Goal: Information Seeking & Learning: Learn about a topic

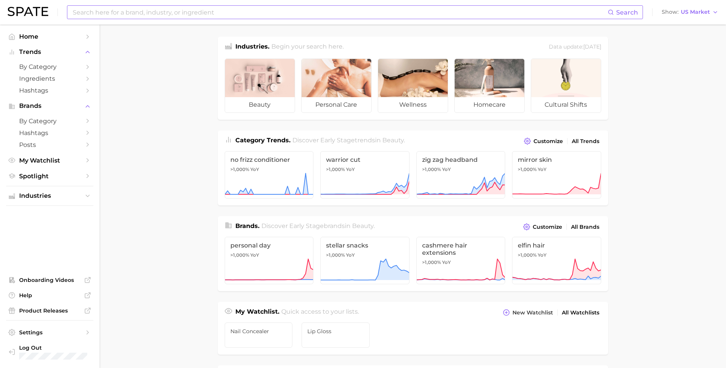
click at [251, 16] on input at bounding box center [340, 12] width 536 height 13
type input "lip gloss"
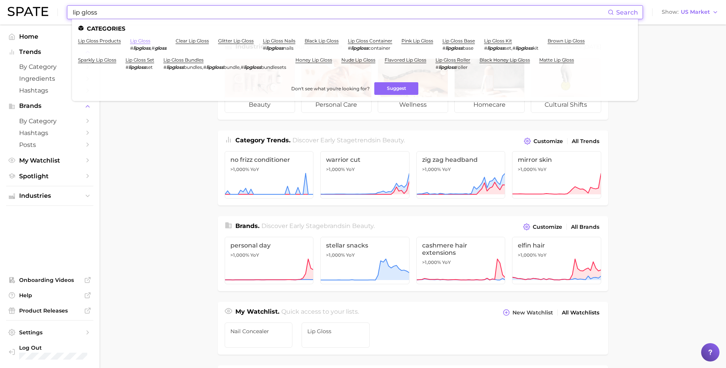
click at [142, 43] on link "lip gloss" at bounding box center [140, 41] width 20 height 6
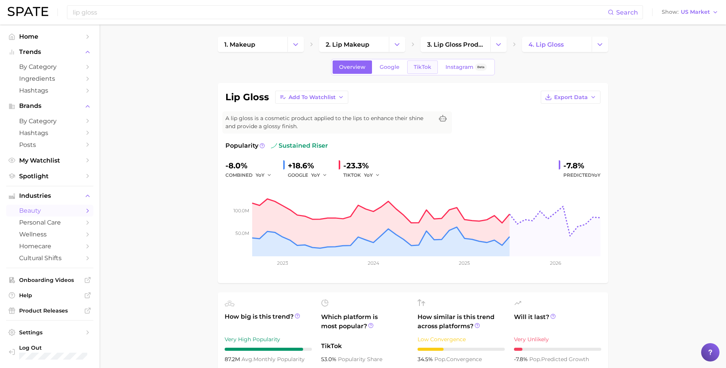
click at [422, 66] on span "TikTok" at bounding box center [423, 67] width 18 height 7
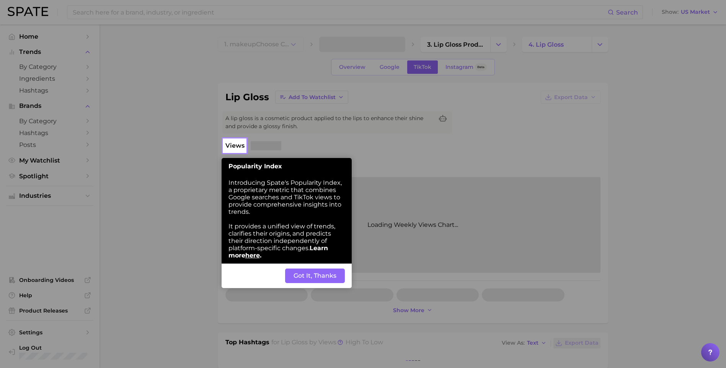
click at [297, 271] on button "Got It, Thanks" at bounding box center [315, 276] width 60 height 15
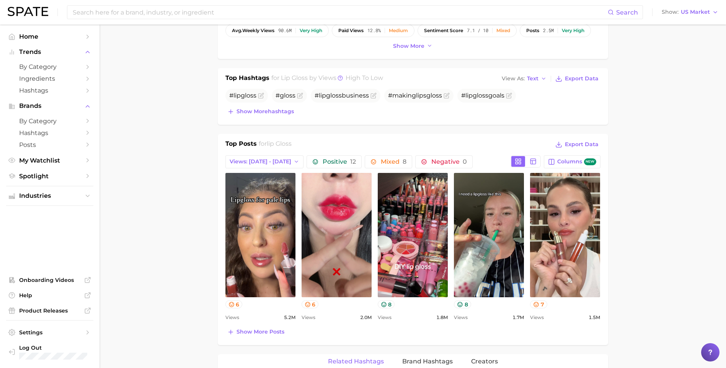
scroll to position [268, 0]
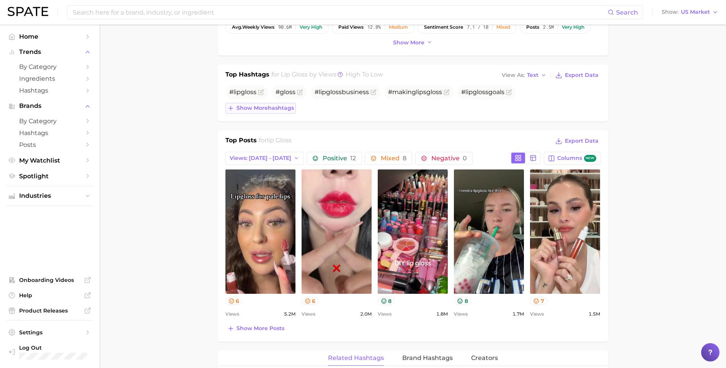
click at [278, 104] on button "Show more hashtags" at bounding box center [260, 108] width 70 height 11
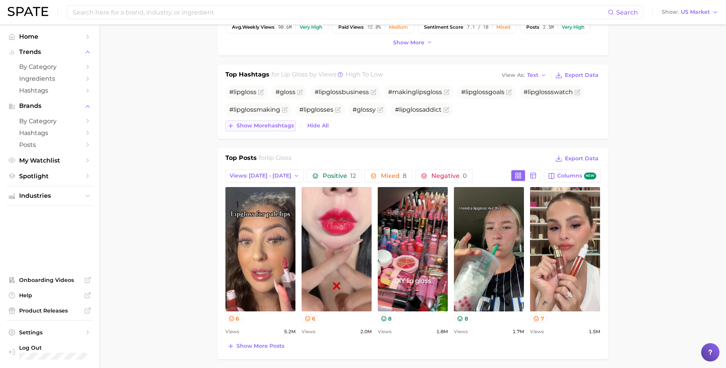
click at [264, 124] on span "Show more hashtags" at bounding box center [264, 125] width 57 height 7
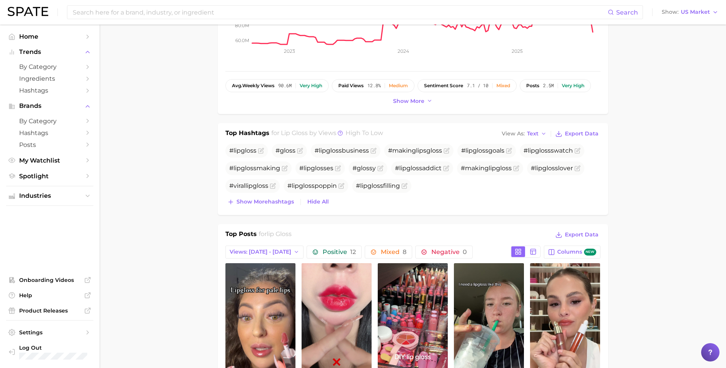
scroll to position [191, 0]
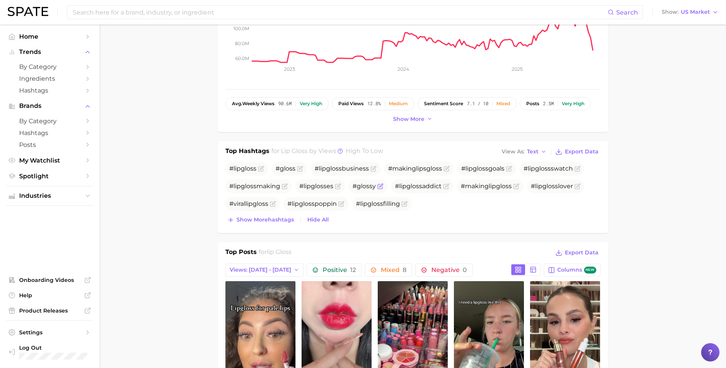
click at [378, 185] on icon "Flag as miscategorized or irrelevant" at bounding box center [380, 186] width 6 height 6
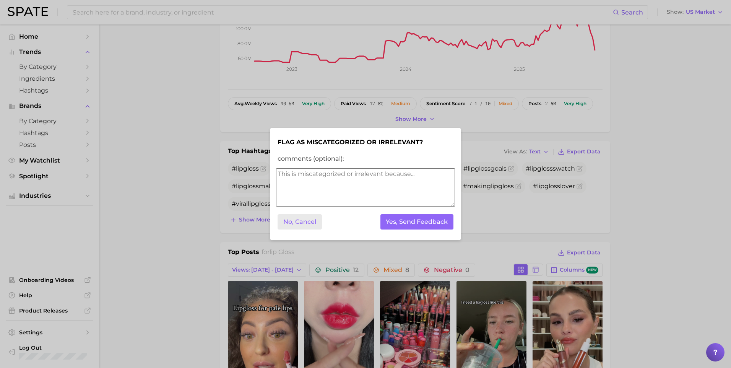
click at [288, 221] on button "No, Cancel" at bounding box center [300, 222] width 44 height 16
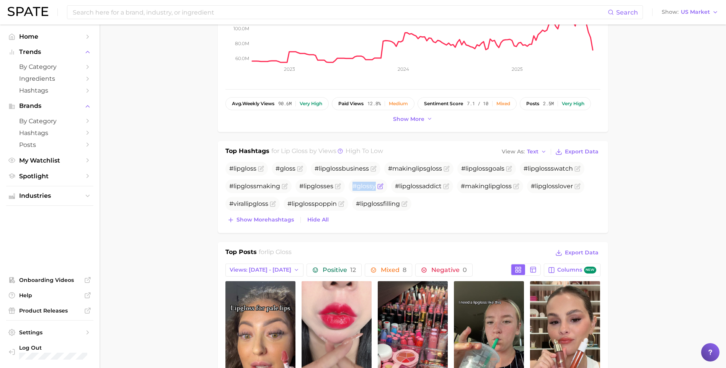
drag, startPoint x: 352, startPoint y: 186, endPoint x: 374, endPoint y: 187, distance: 22.2
click at [374, 187] on span "# gloss y" at bounding box center [368, 186] width 39 height 14
click at [257, 218] on span "Show more hashtags" at bounding box center [264, 220] width 57 height 7
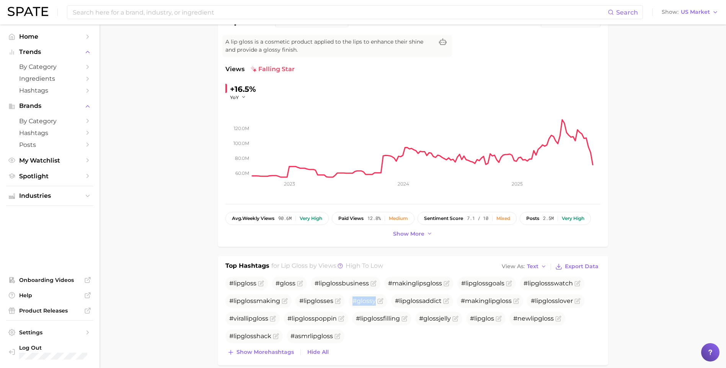
scroll to position [0, 0]
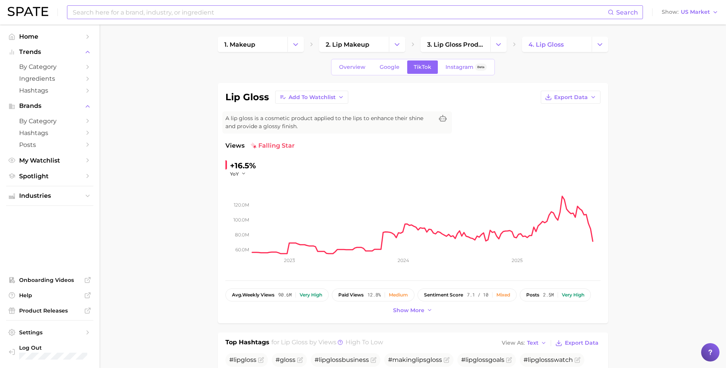
click at [150, 14] on input at bounding box center [340, 12] width 536 height 13
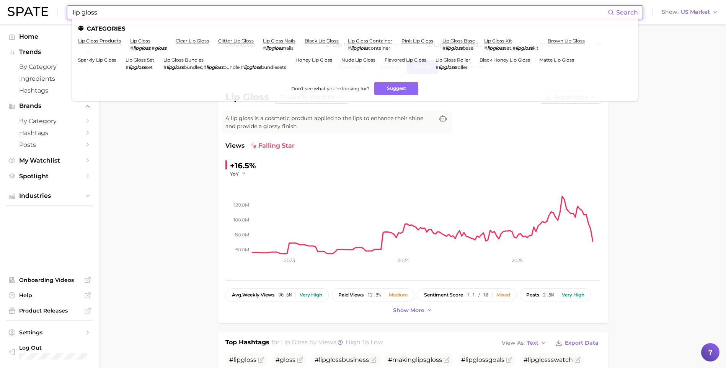
type input "lip gloss"
click at [107, 37] on ul "Categories lip gloss products lip gloss # lipgloss , # gloss clear lip gloss gl…" at bounding box center [355, 60] width 566 height 82
click at [95, 40] on link "lip gloss products" at bounding box center [99, 41] width 43 height 6
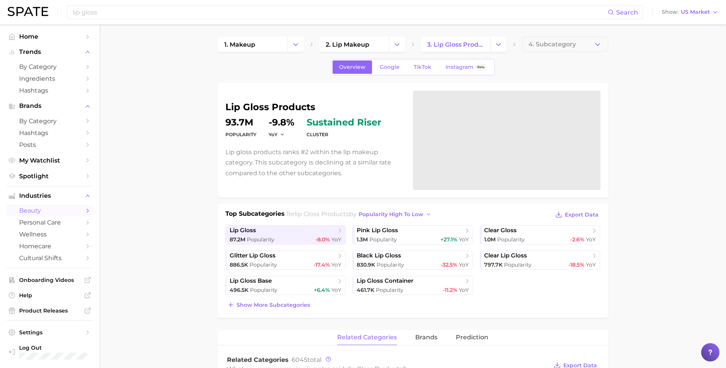
scroll to position [72, 0]
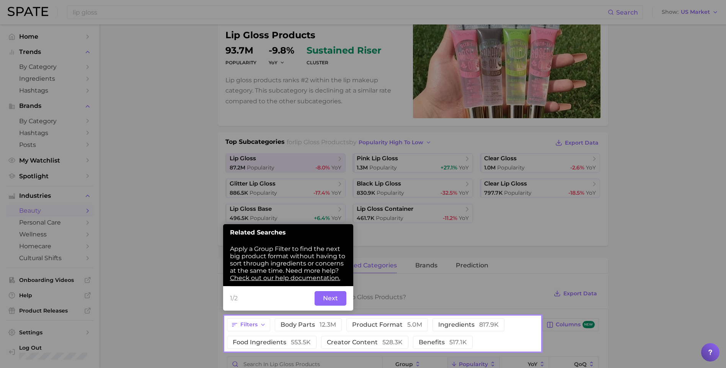
click at [326, 300] on button "Next" at bounding box center [330, 298] width 32 height 15
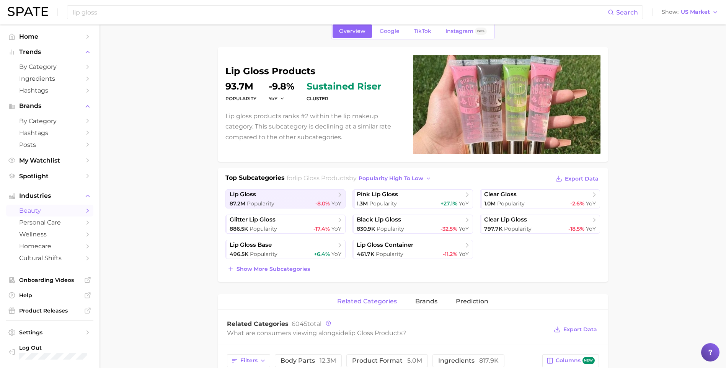
scroll to position [0, 0]
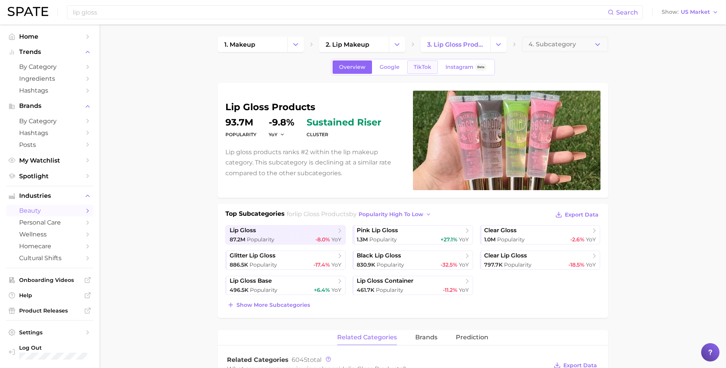
click at [426, 65] on span "TikTok" at bounding box center [423, 67] width 18 height 7
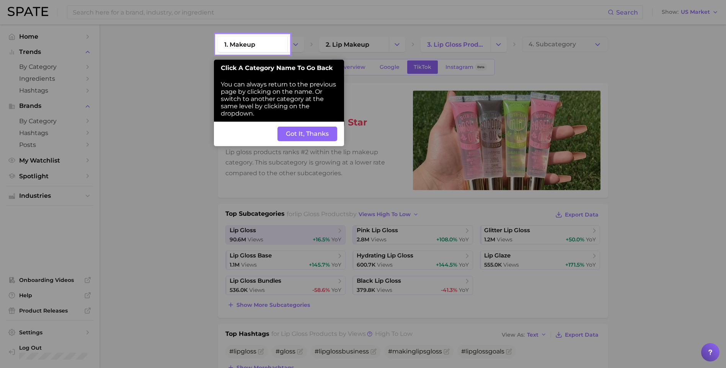
click at [311, 134] on button "Got It, Thanks" at bounding box center [307, 134] width 60 height 15
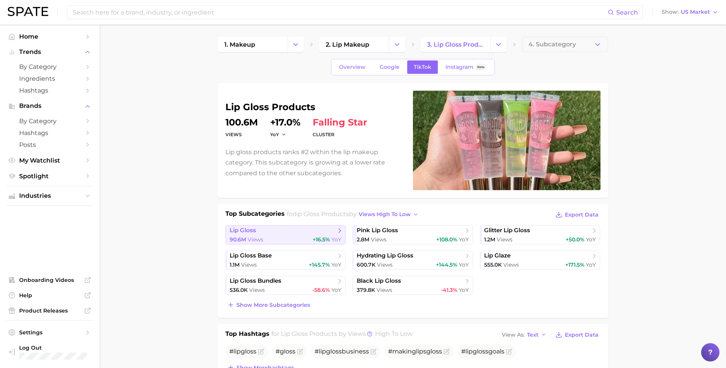
click at [274, 238] on div "90.6m Views +16.5% YoY" at bounding box center [286, 239] width 112 height 7
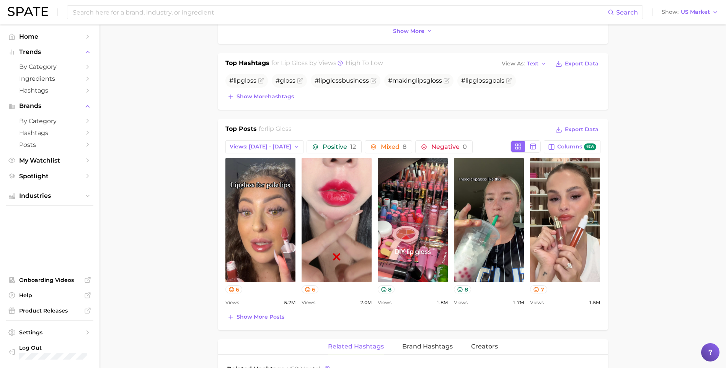
scroll to position [343, 0]
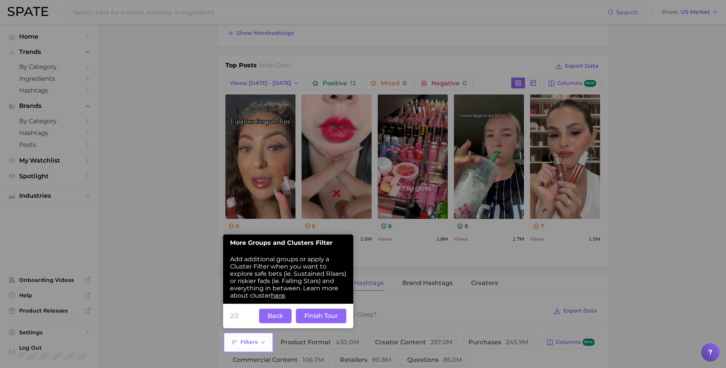
click at [277, 316] on button "Back" at bounding box center [275, 316] width 33 height 15
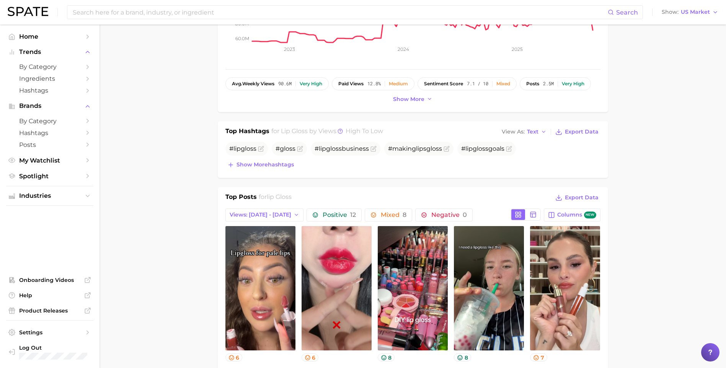
scroll to position [190, 0]
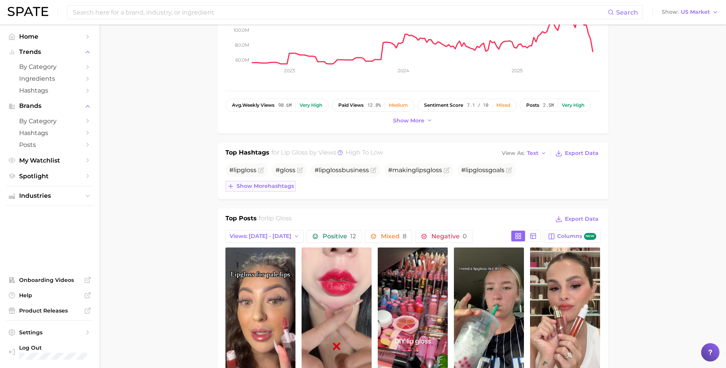
click at [260, 183] on span "Show more hashtags" at bounding box center [264, 186] width 57 height 7
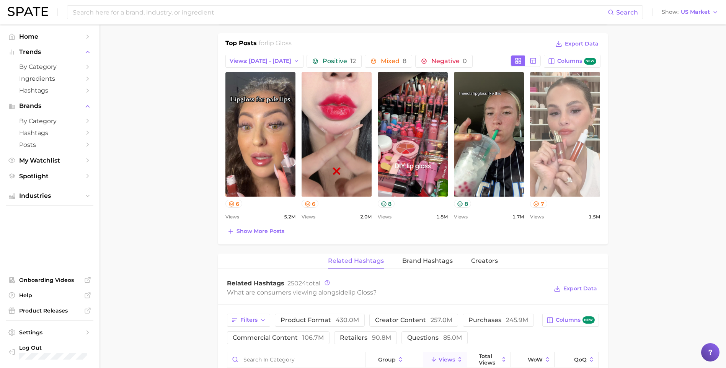
scroll to position [421, 0]
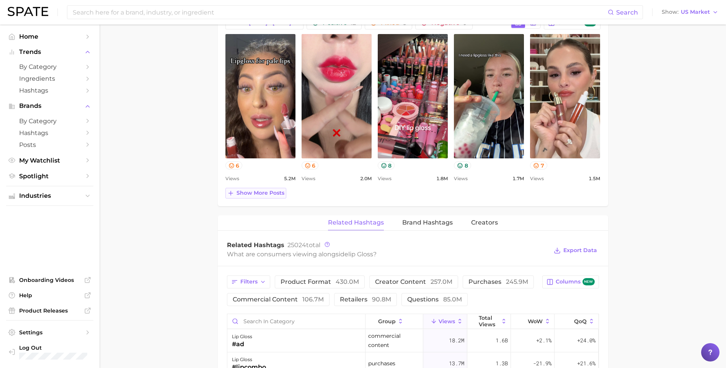
click at [262, 190] on span "Show more posts" at bounding box center [260, 193] width 48 height 7
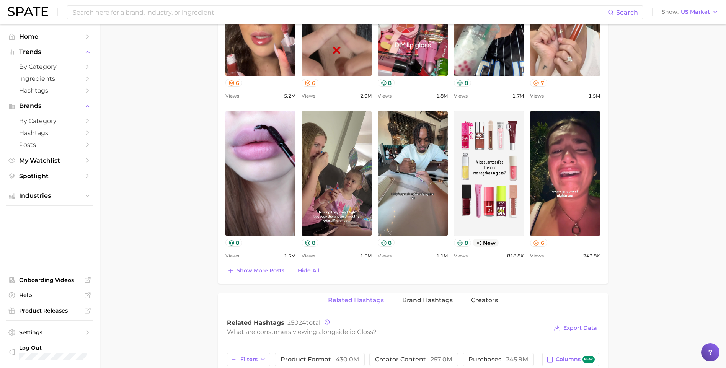
scroll to position [459, 0]
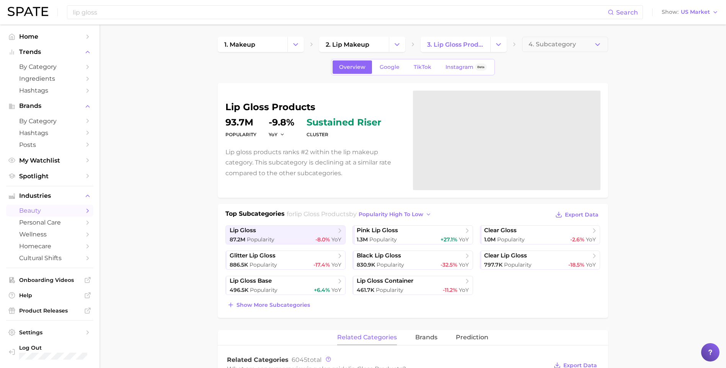
type input "lip gloss"
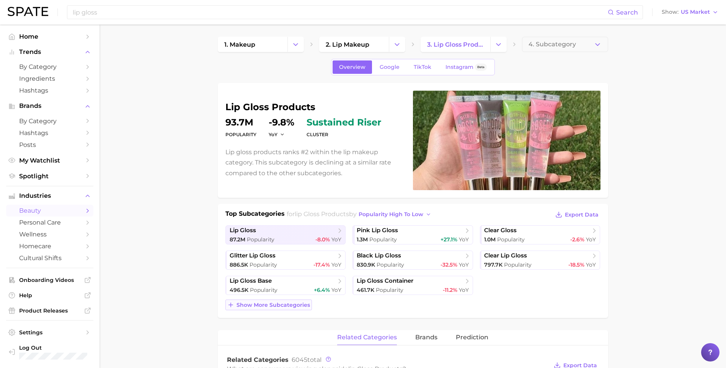
click at [290, 305] on span "Show more subcategories" at bounding box center [272, 305] width 73 height 7
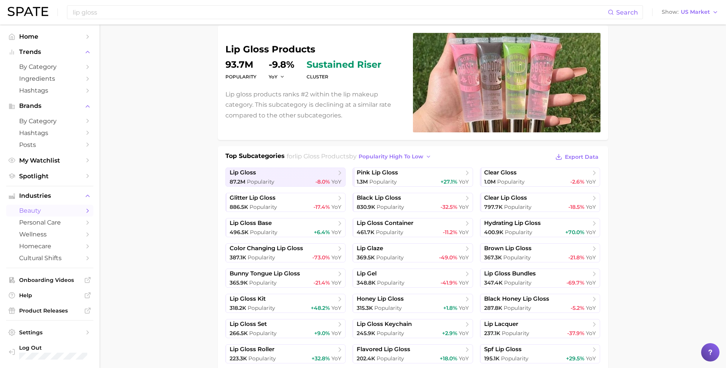
scroll to position [77, 0]
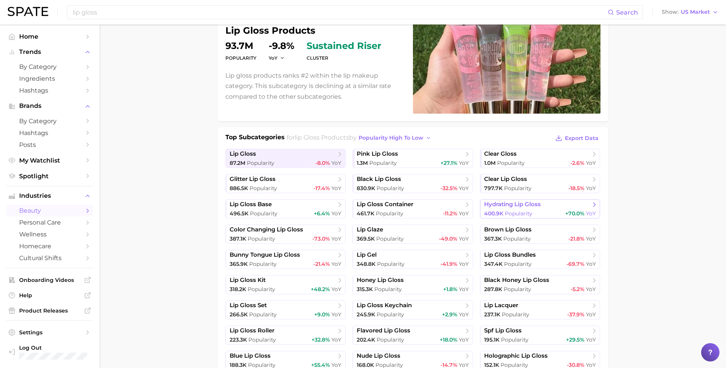
click at [529, 214] on span "Popularity" at bounding box center [519, 213] width 28 height 7
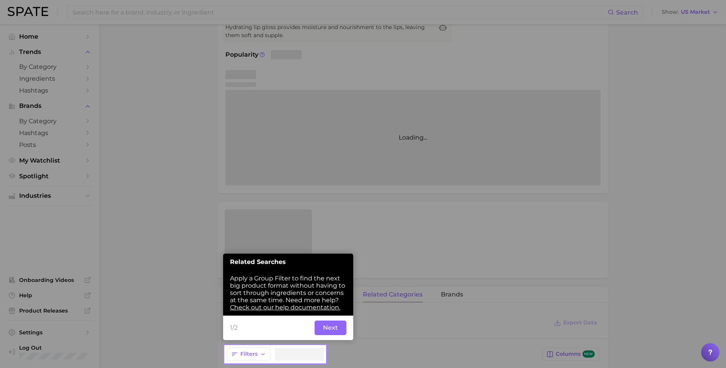
scroll to position [93, 0]
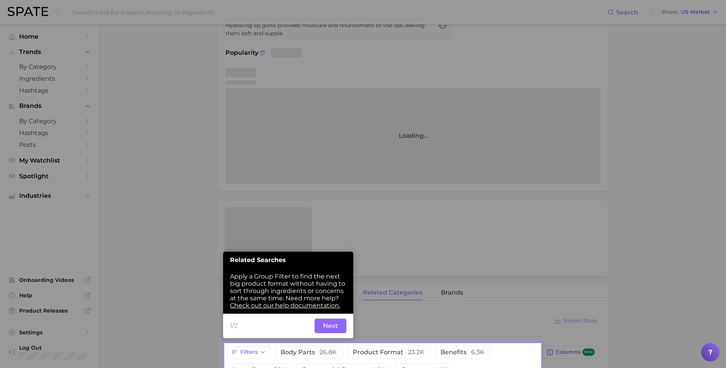
click at [334, 326] on button "Next" at bounding box center [330, 326] width 32 height 15
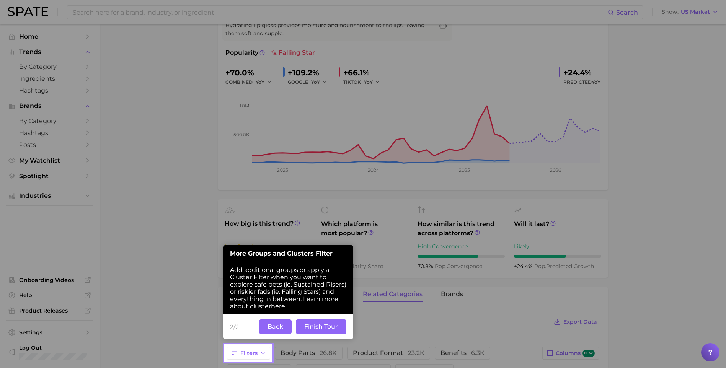
click at [329, 331] on button "Finish Tour" at bounding box center [321, 326] width 50 height 15
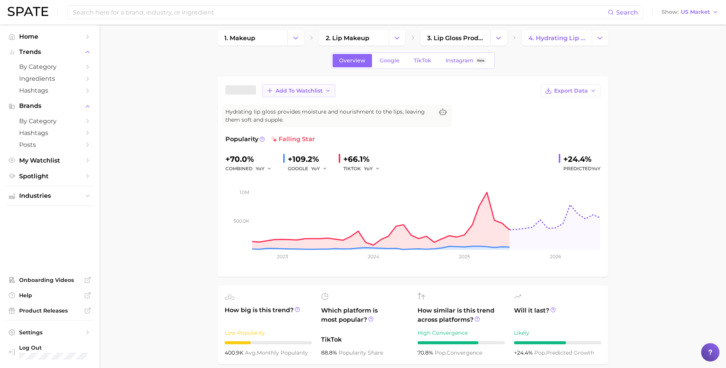
scroll to position [0, 0]
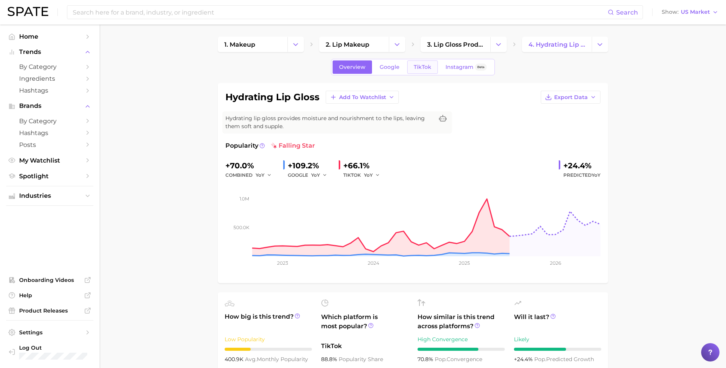
click at [425, 67] on span "TikTok" at bounding box center [423, 67] width 18 height 7
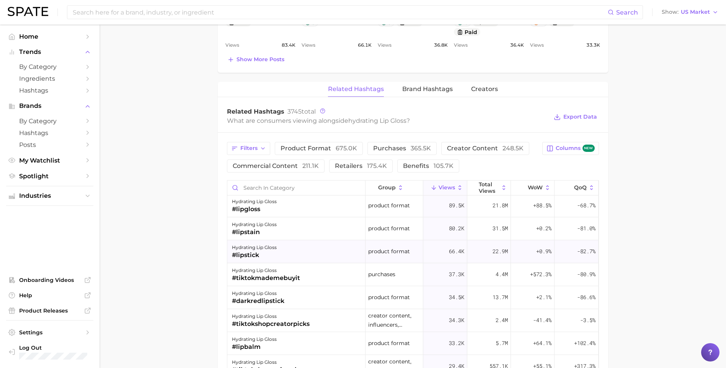
scroll to position [38, 0]
